Goal: Task Accomplishment & Management: Complete application form

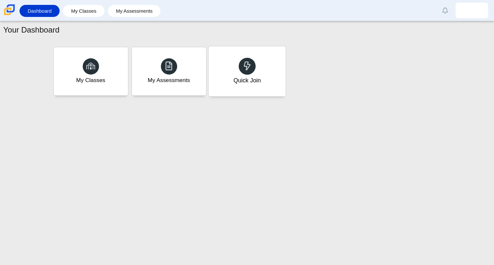
click at [246, 65] on icon at bounding box center [247, 65] width 9 height 9
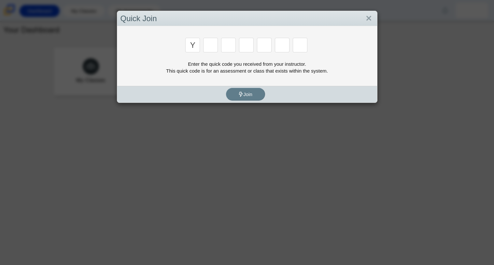
type input "y"
type input "3"
type input "k"
type input "e"
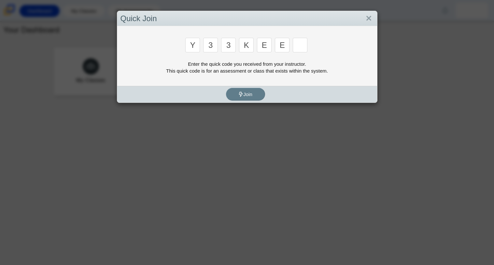
type input "e"
type input "4"
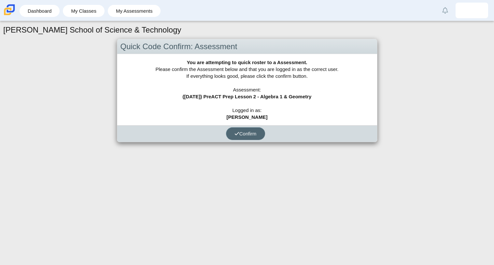
click at [246, 132] on span "Confirm" at bounding box center [245, 134] width 22 height 6
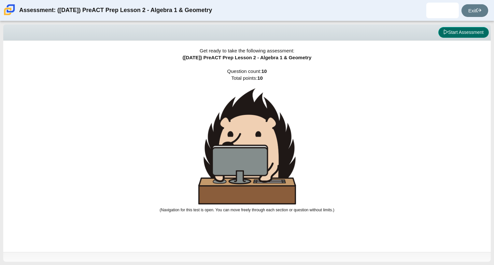
click at [450, 31] on button "Start Assessment" at bounding box center [463, 32] width 50 height 11
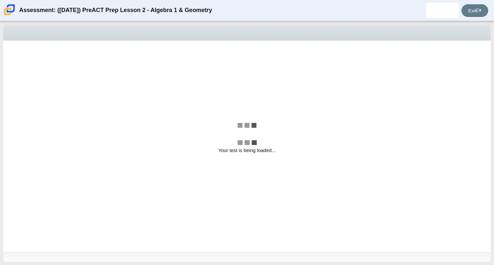
select select "96b71634-eacb-4f7e-8aef-411727d9bcba"
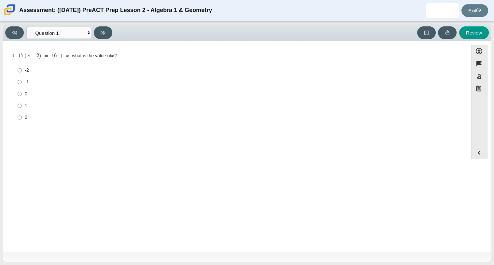
click at [22, 95] on label "0 0" at bounding box center [236, 94] width 446 height 12
click at [22, 95] on input "0 0" at bounding box center [20, 94] width 4 height 12
radio input "true"
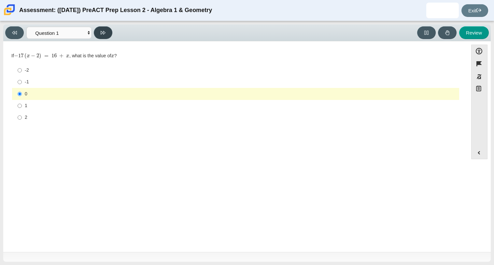
click at [100, 34] on button at bounding box center [103, 32] width 19 height 13
select select "89427bb7-e313-4f00-988f-8b8255897029"
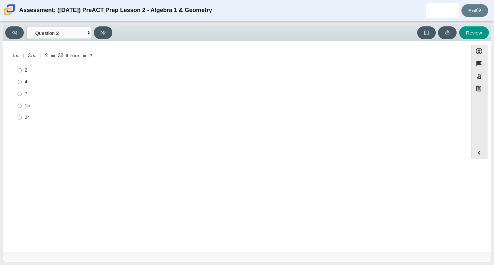
click at [34, 83] on div "4" at bounding box center [241, 82] width 432 height 7
click at [22, 83] on input "4 4" at bounding box center [20, 82] width 4 height 12
radio input "true"
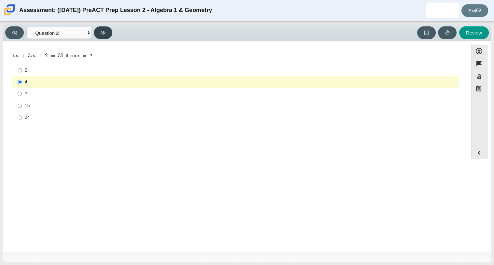
click at [98, 30] on button at bounding box center [103, 32] width 19 height 13
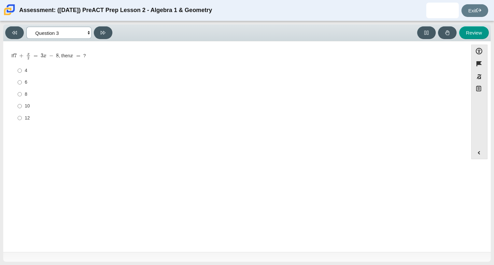
click at [69, 28] on select "Questions Question 1 Question 2 Question 3 Question 4 Question 5 Question 6 Que…" at bounding box center [58, 33] width 65 height 12
click at [26, 27] on select "Questions Question 1 Question 2 Question 3 Question 4 Question 5 Question 6 Que…" at bounding box center [58, 33] width 65 height 12
click at [35, 30] on select "Questions Question 1 Question 2 Question 3 Question 4 Question 5 Question 6 Que…" at bounding box center [58, 33] width 65 height 12
click at [26, 27] on select "Questions Question 1 Question 2 Question 3 Question 4 Question 5 Question 6 Que…" at bounding box center [58, 33] width 65 height 12
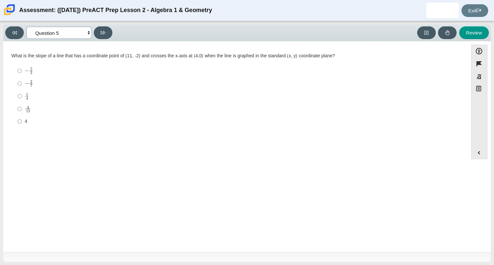
click at [71, 35] on select "Questions Question 1 Question 2 Question 3 Question 4 Question 5 Question 6 Que…" at bounding box center [58, 33] width 65 height 12
click at [26, 27] on select "Questions Question 1 Question 2 Question 3 Question 4 Question 5 Question 6 Que…" at bounding box center [58, 33] width 65 height 12
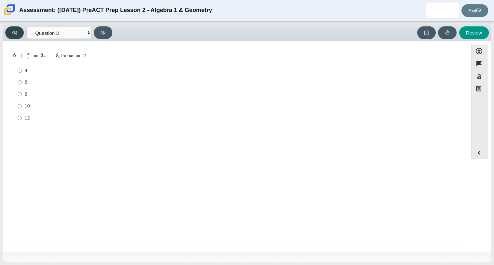
click at [13, 28] on button at bounding box center [14, 32] width 19 height 13
select select "89427bb7-e313-4f00-988f-8b8255897029"
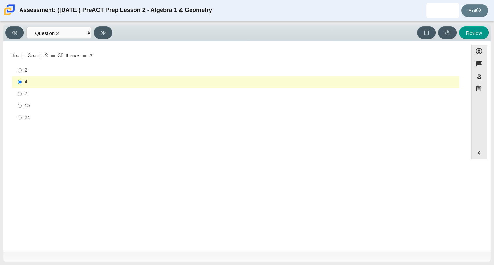
click at [37, 92] on div "7" at bounding box center [241, 94] width 432 height 7
click at [22, 92] on input "7 7" at bounding box center [20, 94] width 4 height 12
radio input "true"
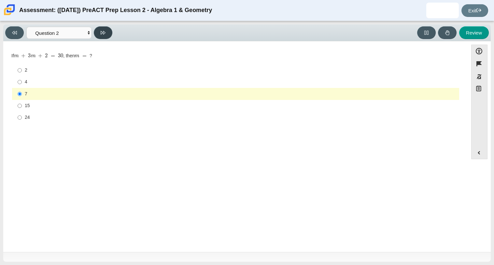
click at [98, 37] on button at bounding box center [103, 32] width 19 height 13
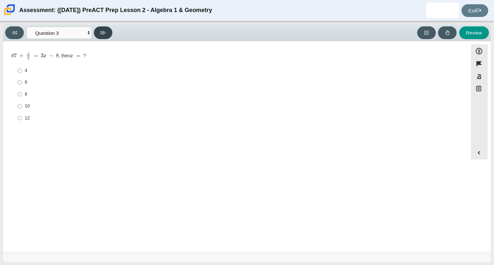
click at [105, 33] on icon at bounding box center [103, 32] width 5 height 5
select select "210571de-36a6-4d8e-a361-ceff8ef801dc"
click at [30, 105] on div "4" at bounding box center [241, 108] width 432 height 7
click at [22, 105] on input "4 4" at bounding box center [20, 108] width 4 height 12
radio input "true"
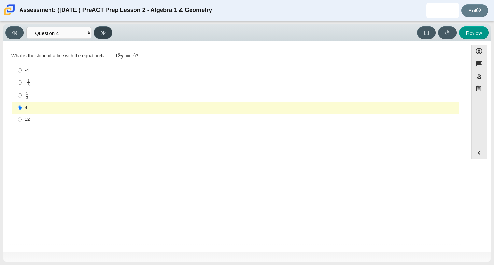
click at [99, 38] on button at bounding box center [103, 32] width 19 height 13
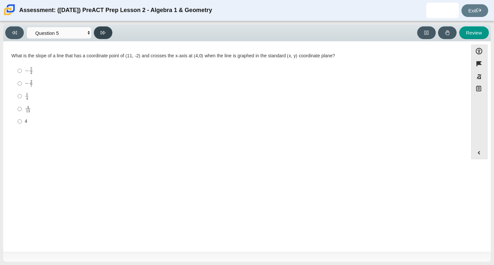
click at [99, 38] on button at bounding box center [103, 32] width 19 height 13
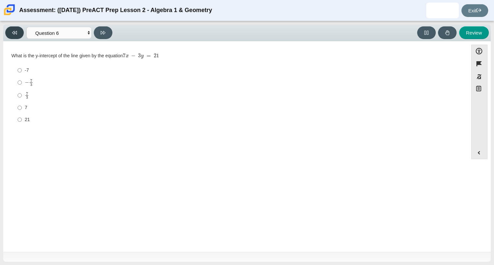
click at [13, 32] on icon at bounding box center [14, 32] width 5 height 5
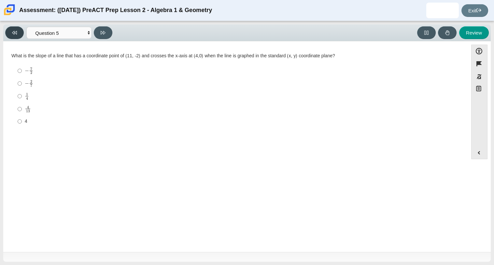
click at [13, 32] on icon at bounding box center [14, 32] width 5 height 5
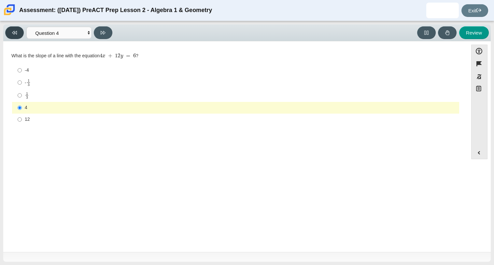
click at [13, 32] on icon at bounding box center [14, 32] width 5 height 5
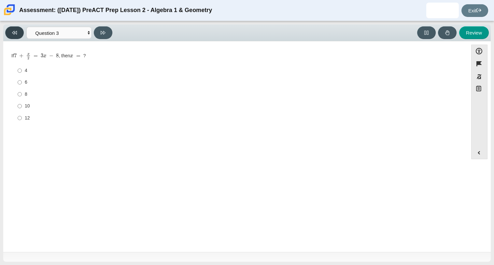
click at [13, 32] on icon at bounding box center [14, 32] width 5 height 5
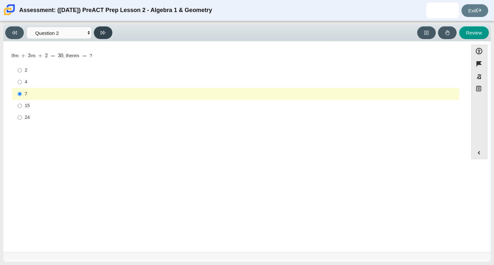
click at [105, 27] on button at bounding box center [103, 32] width 19 height 13
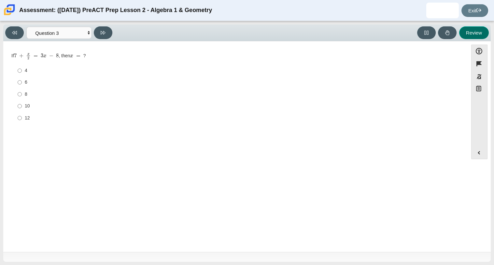
click at [484, 33] on button "Review" at bounding box center [474, 32] width 30 height 13
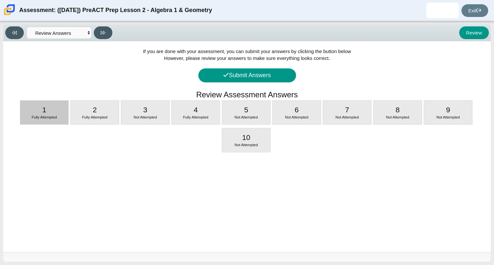
click at [59, 117] on div "Fully Attempted" at bounding box center [44, 117] width 48 height 5
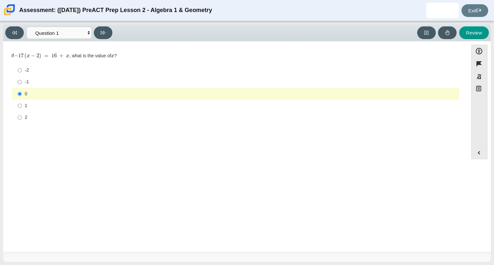
drag, startPoint x: 59, startPoint y: 117, endPoint x: 68, endPoint y: 126, distance: 12.9
click at [68, 126] on div "Question If − 17 ( x − 2 ) = 16 + x , what is the value of x ? Responses -2 -2 …" at bounding box center [236, 89] width 458 height 77
click at [475, 32] on button "Review" at bounding box center [474, 32] width 30 height 13
select select "review"
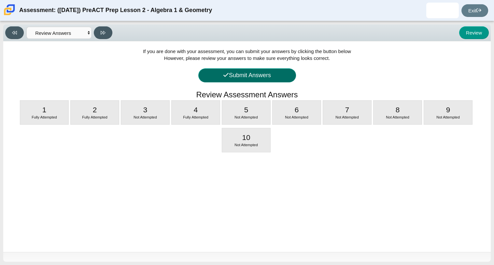
click at [294, 74] on button "Submit Answers" at bounding box center [247, 75] width 98 height 14
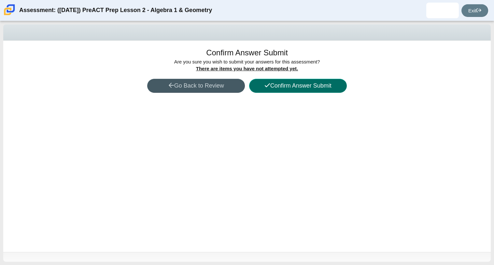
click at [303, 82] on button "Confirm Answer Submit" at bounding box center [298, 86] width 98 height 14
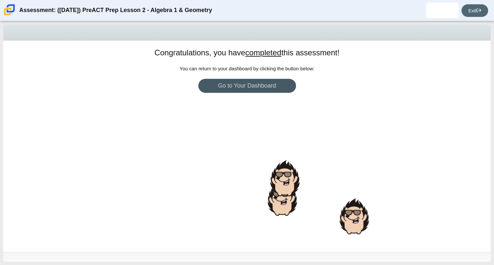
click at [462, 9] on link "Exit" at bounding box center [474, 10] width 27 height 13
